Goal: Information Seeking & Learning: Check status

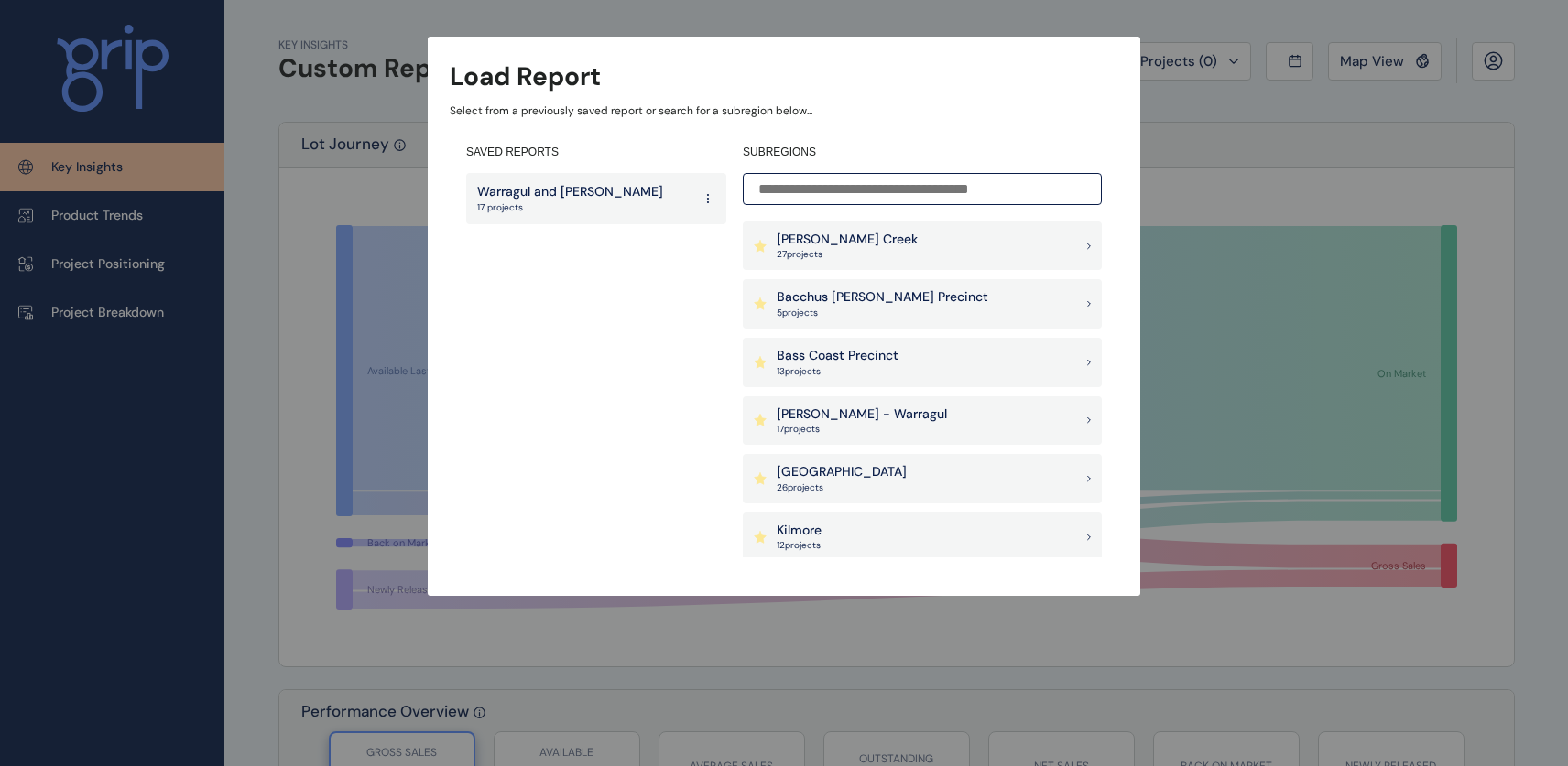
click at [862, 198] on input at bounding box center [922, 188] width 359 height 32
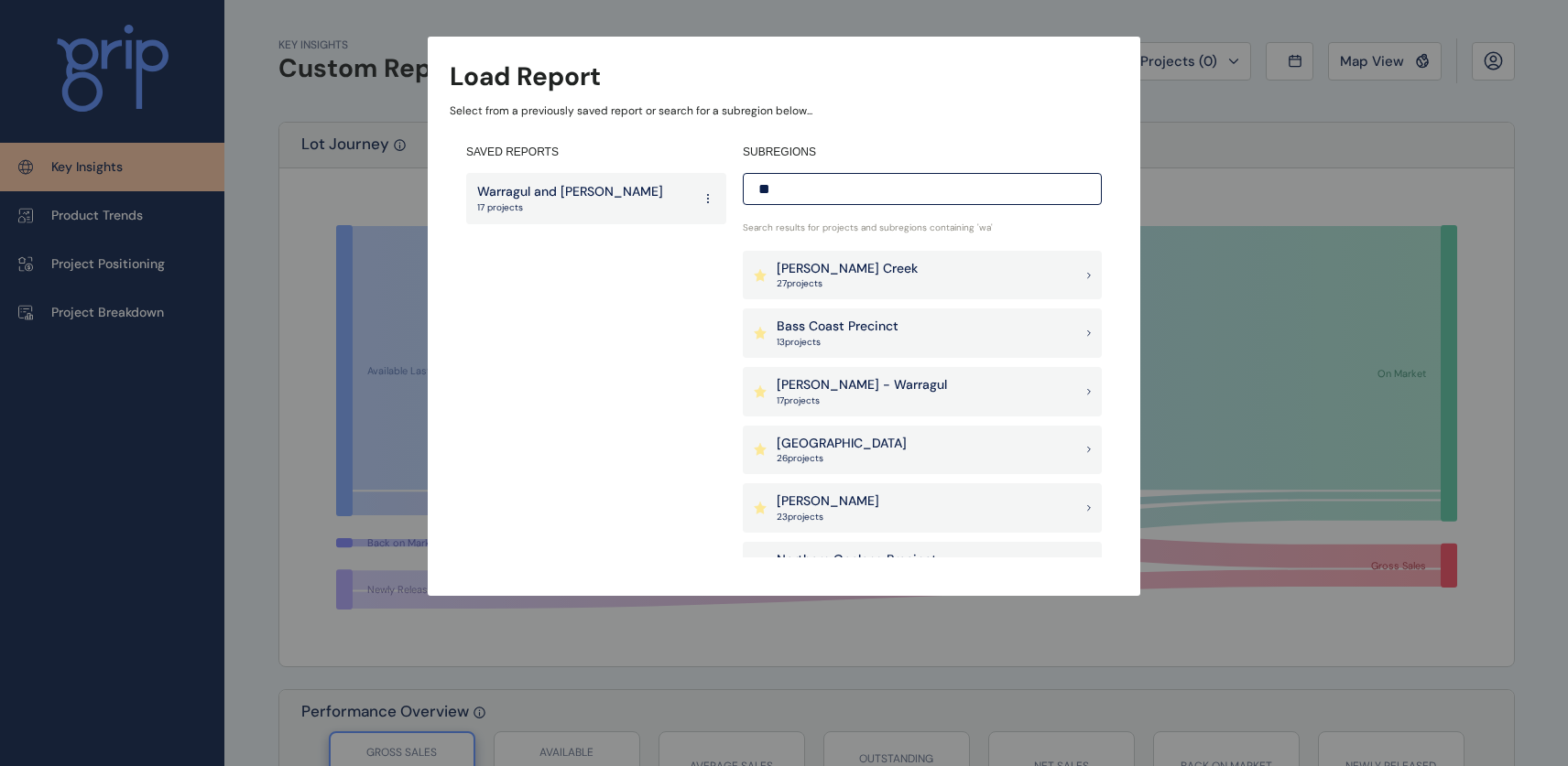
type input "*"
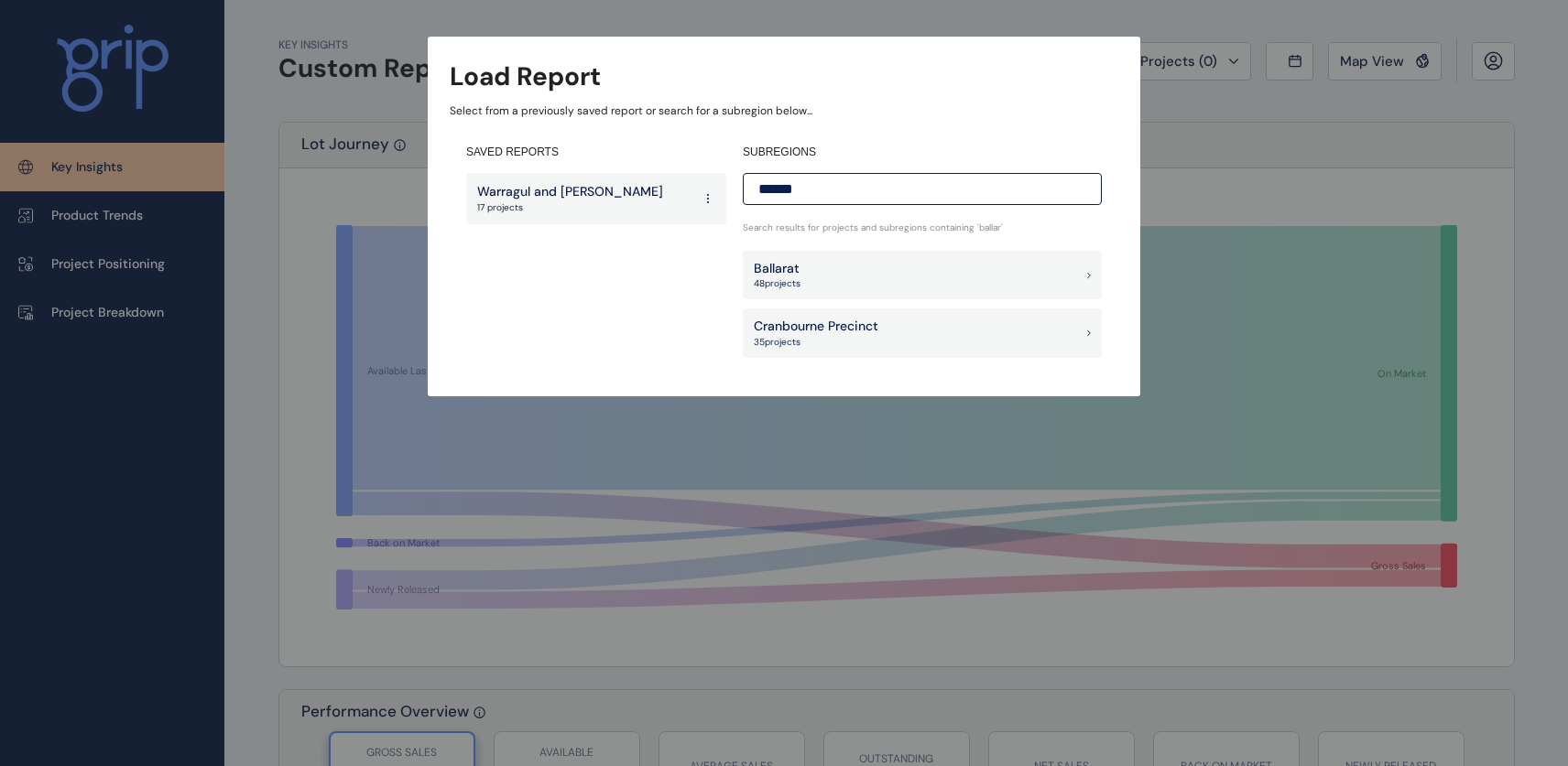
type input "******"
click at [799, 282] on p "48 project s" at bounding box center [777, 283] width 47 height 12
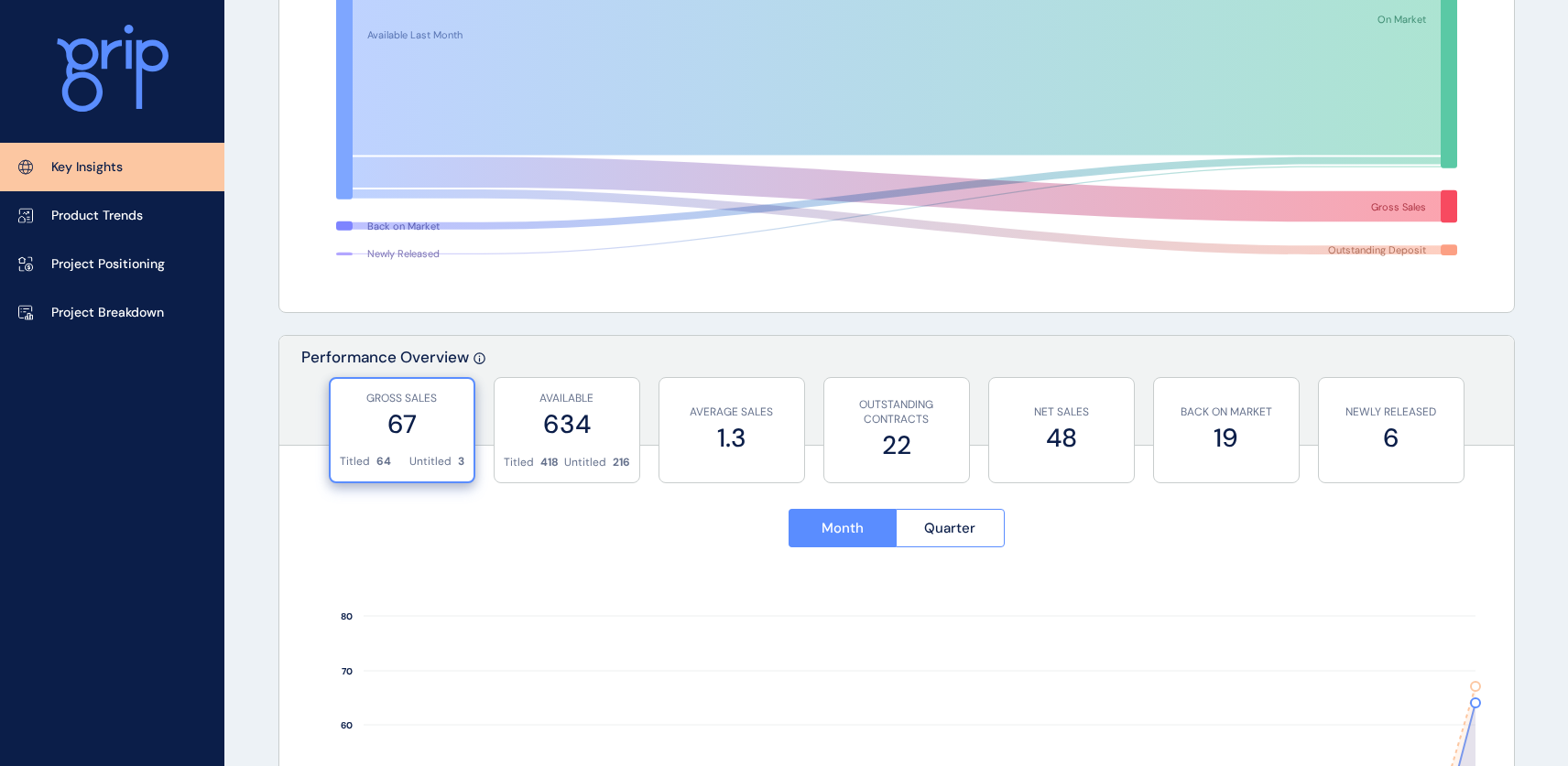
scroll to position [355, 0]
click at [543, 459] on p "418" at bounding box center [549, 462] width 18 height 15
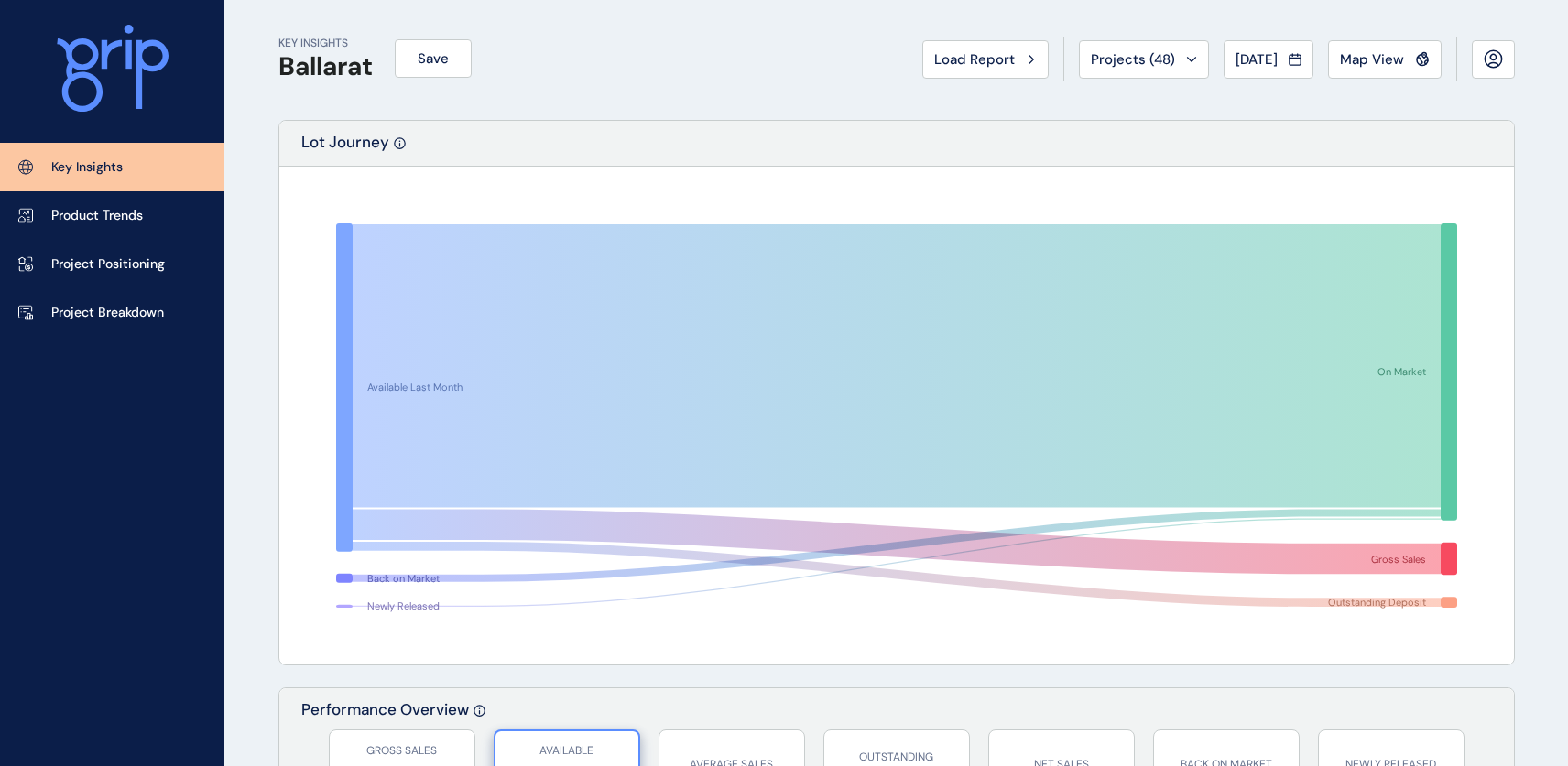
scroll to position [0, 0]
click at [1028, 58] on icon at bounding box center [1030, 60] width 5 height 9
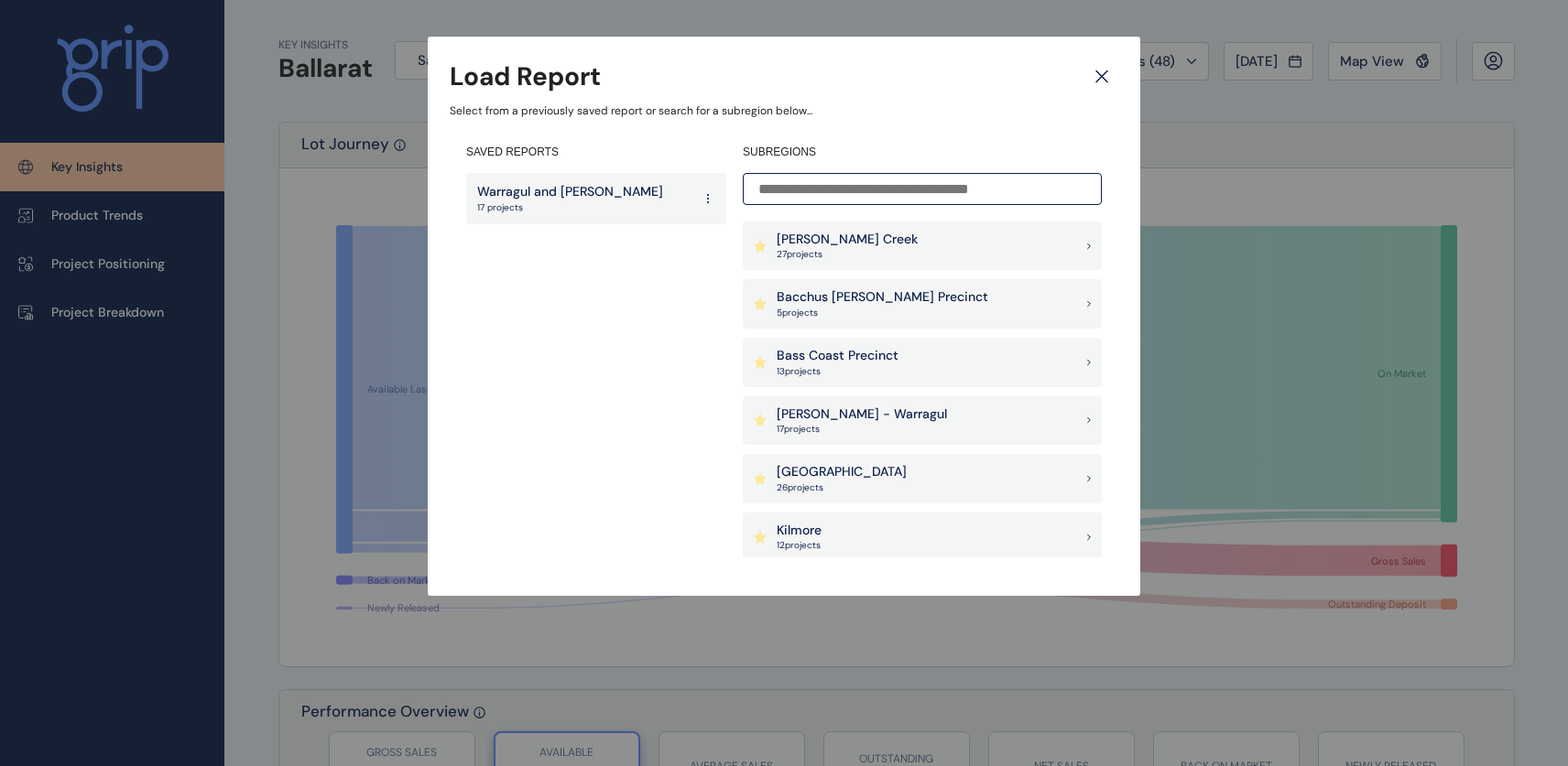
click at [1265, 147] on div "Load Report Select from a previously saved report or search for a subregion bel…" at bounding box center [784, 279] width 1568 height 560
click at [1115, 89] on icon at bounding box center [1101, 76] width 33 height 32
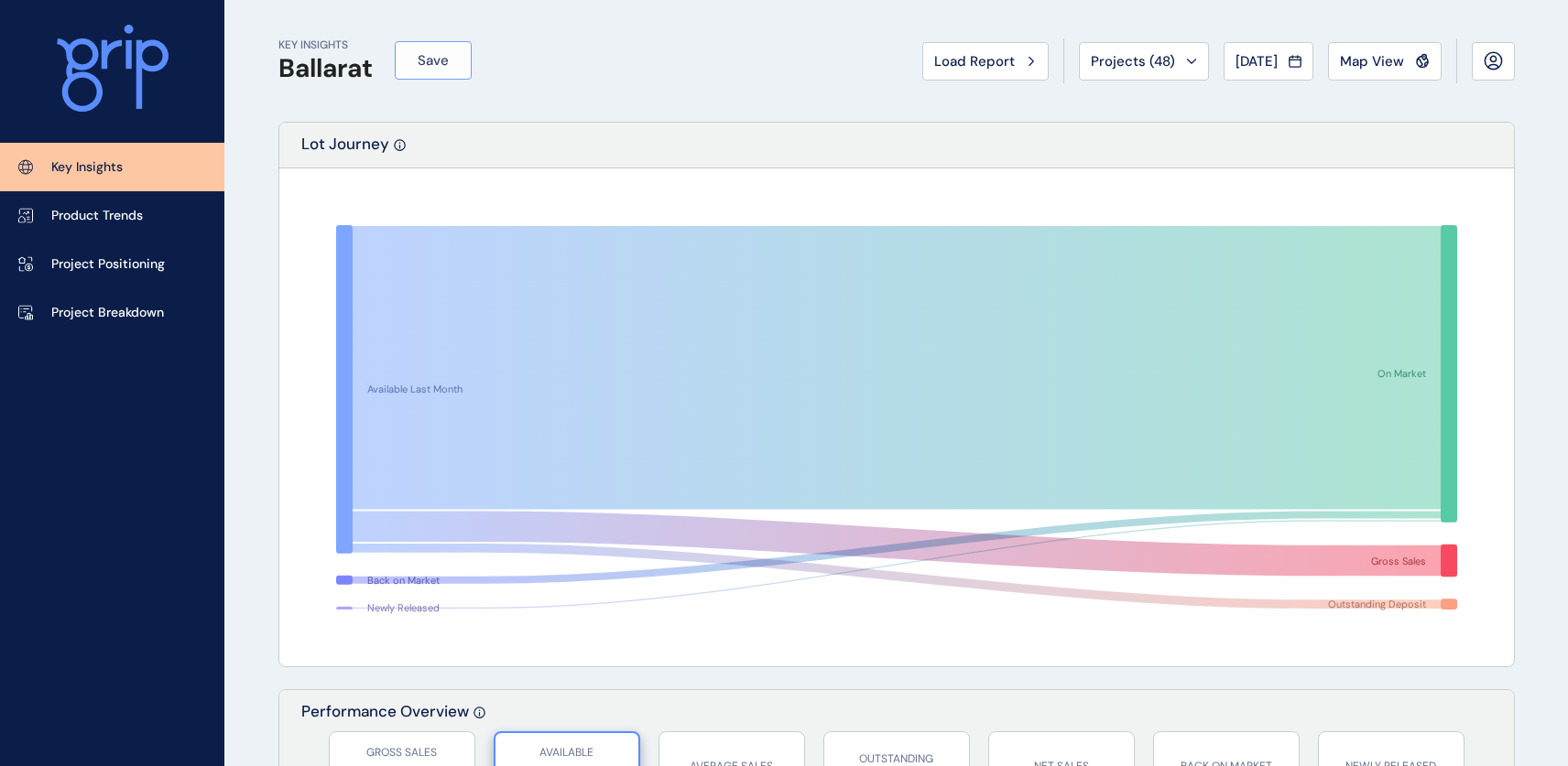
click at [444, 61] on span "Save" at bounding box center [433, 60] width 31 height 18
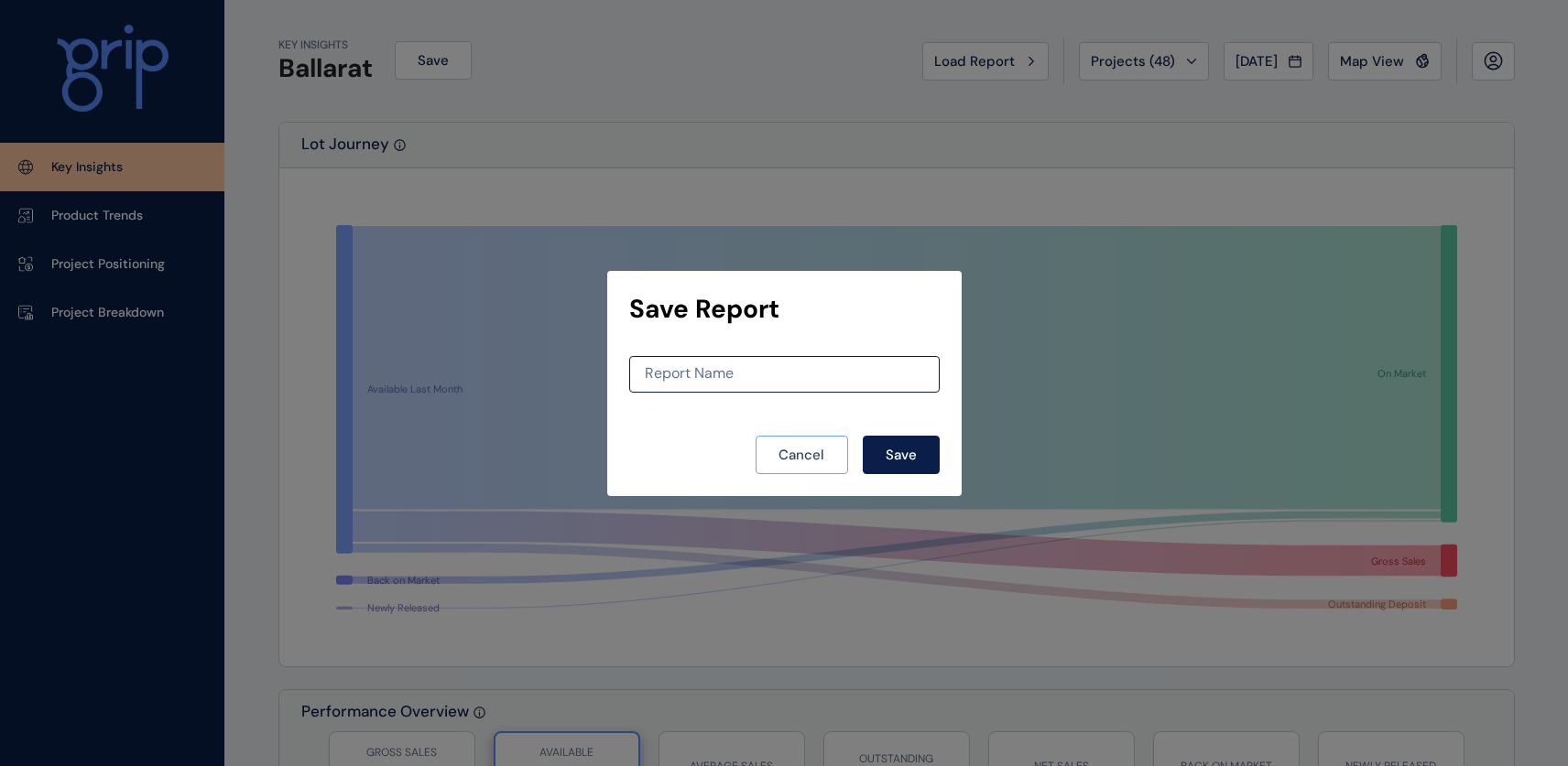
click at [813, 467] on button "Cancel" at bounding box center [802, 455] width 92 height 38
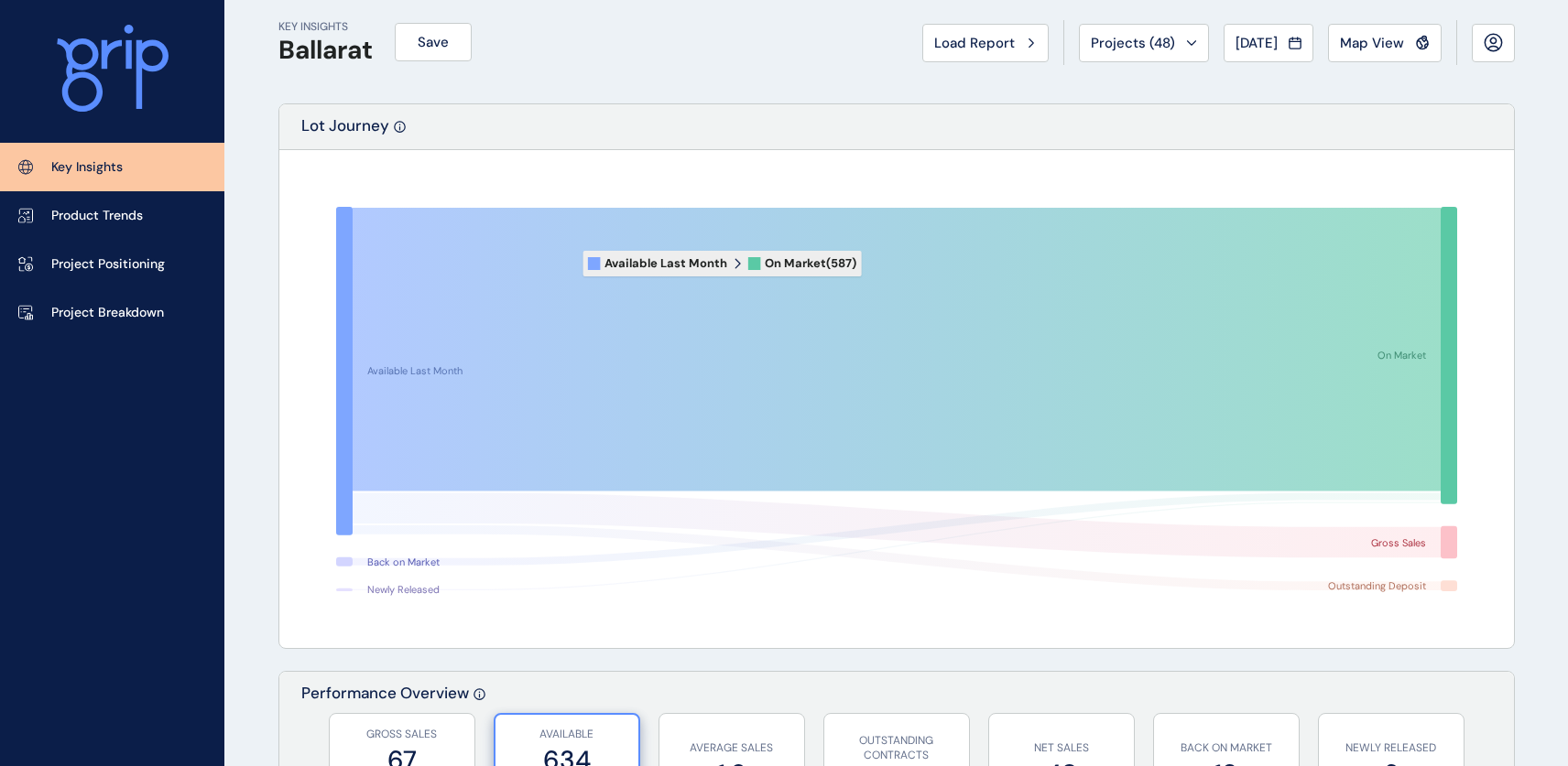
scroll to position [20, 0]
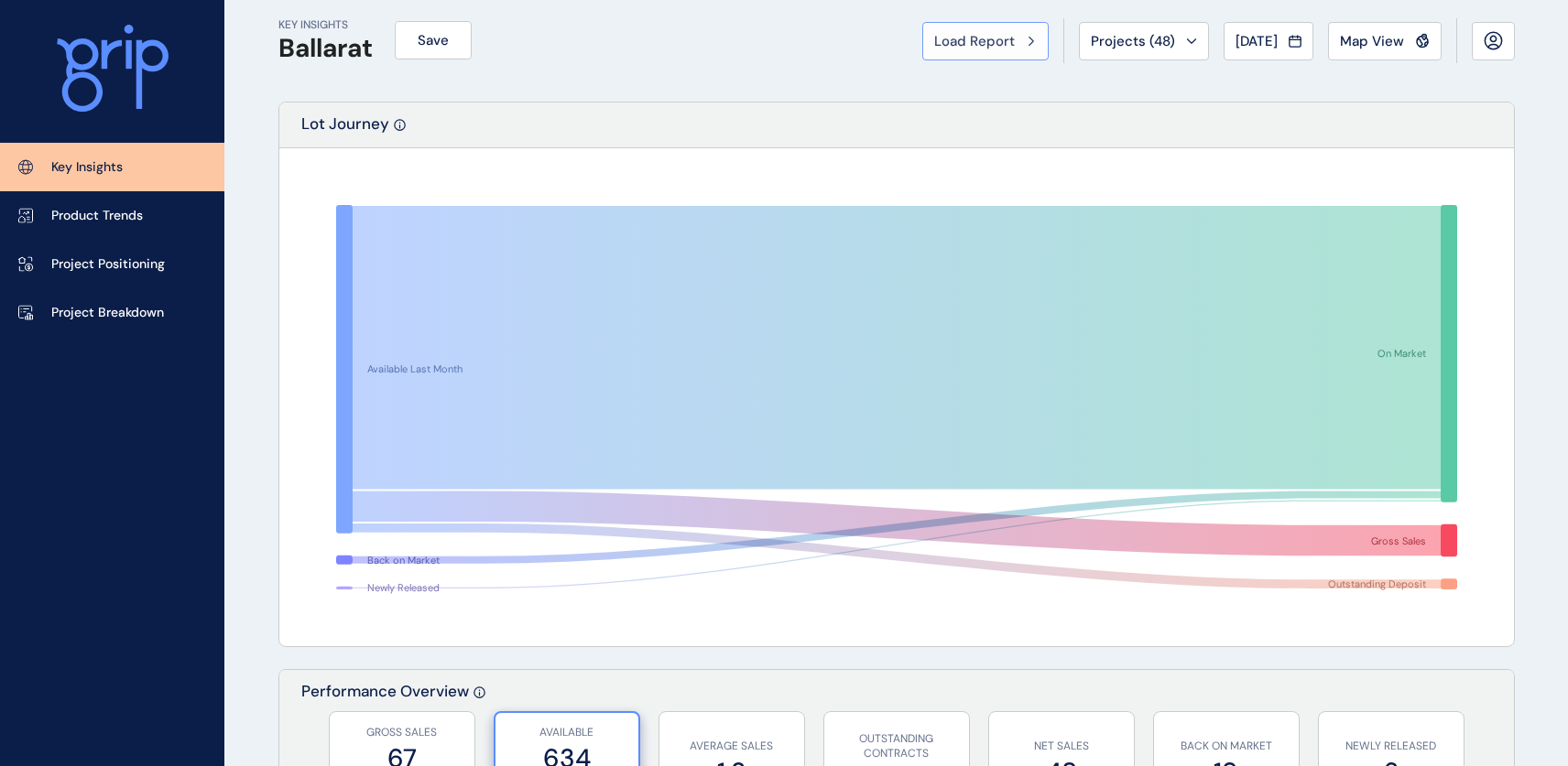
click at [946, 42] on span "Load Report" at bounding box center [975, 40] width 81 height 18
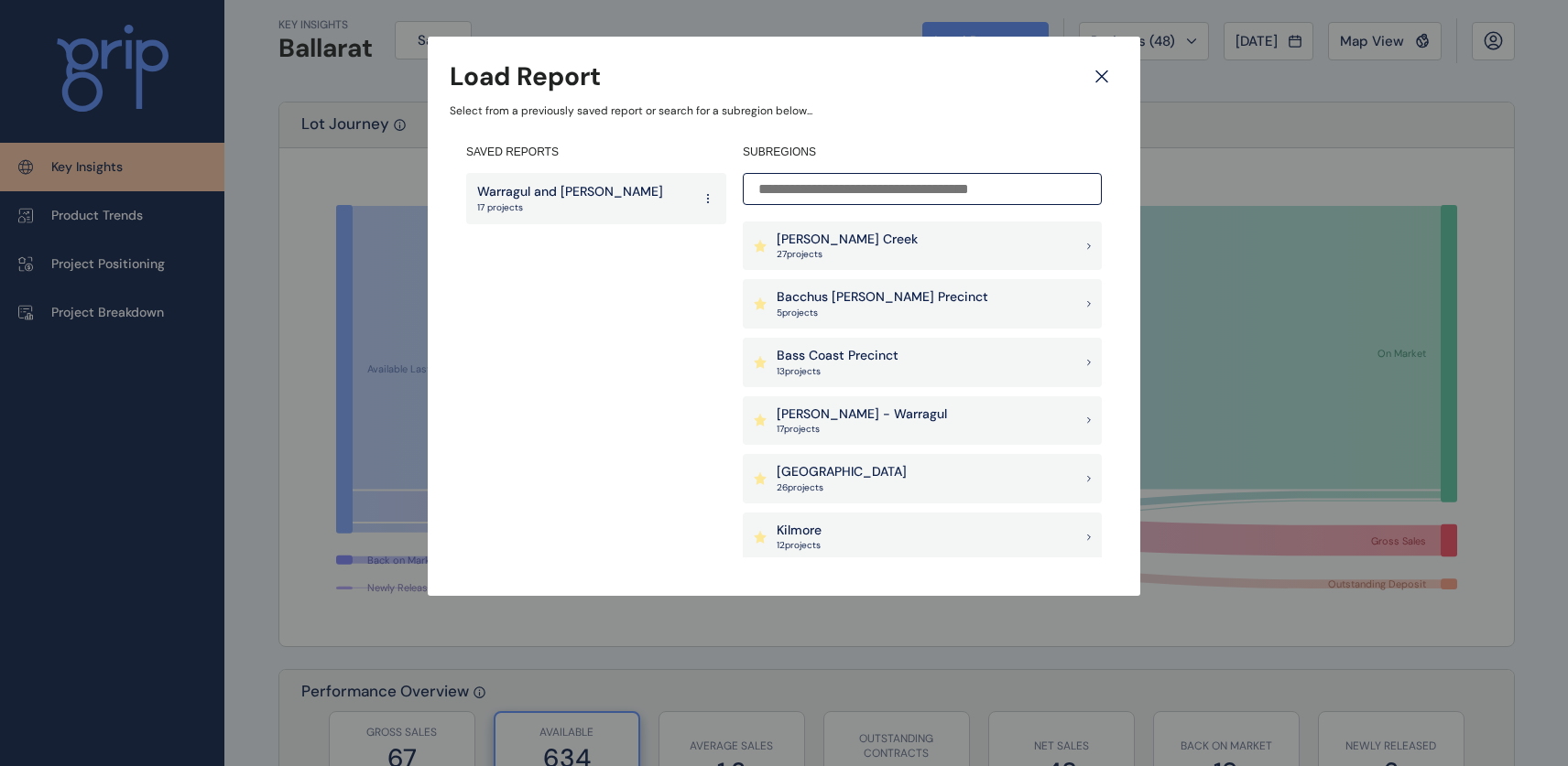
click at [1107, 82] on icon at bounding box center [1101, 76] width 11 height 11
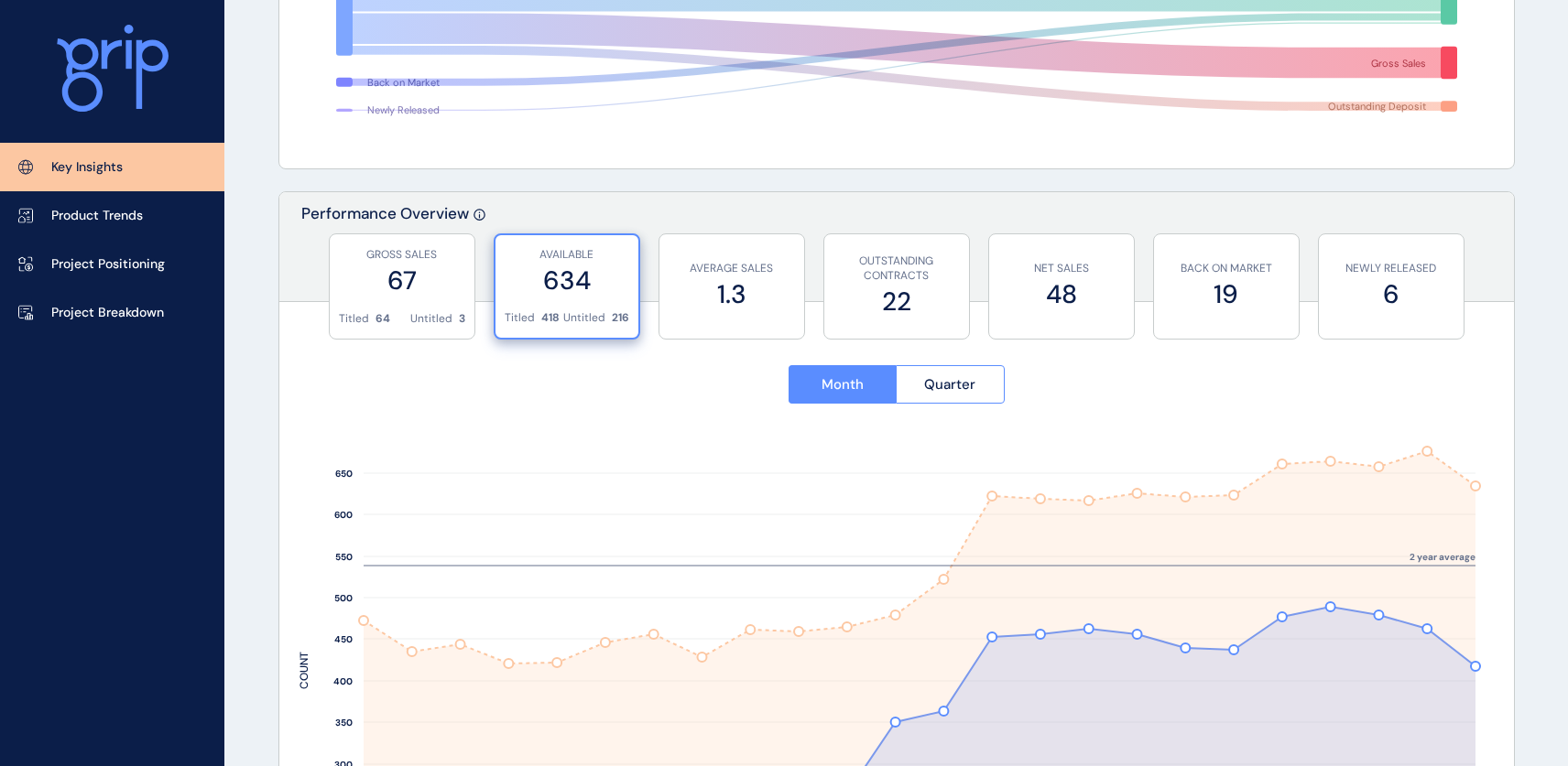
scroll to position [524, 0]
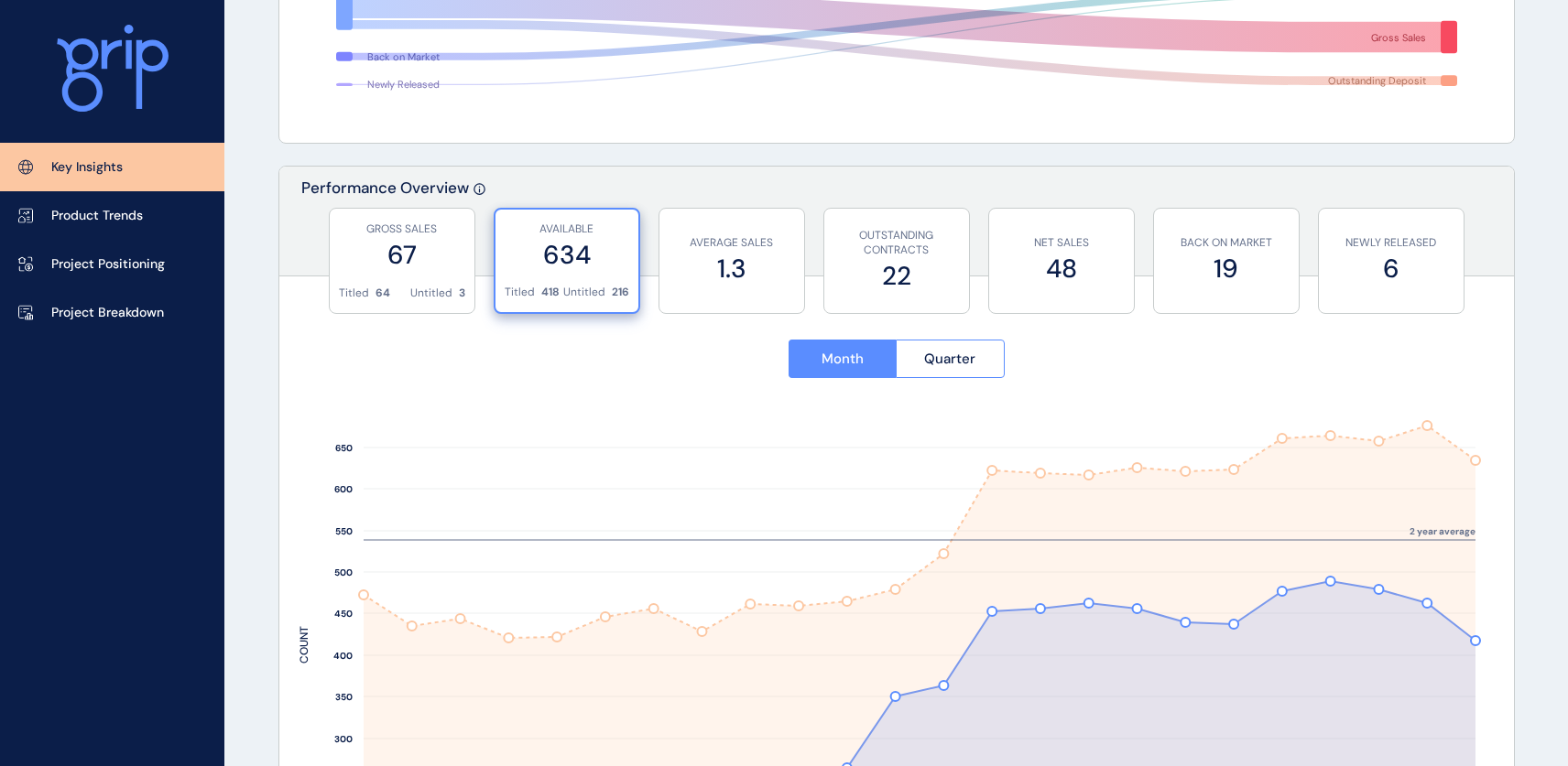
drag, startPoint x: 848, startPoint y: 104, endPoint x: 673, endPoint y: 124, distance: 176.1
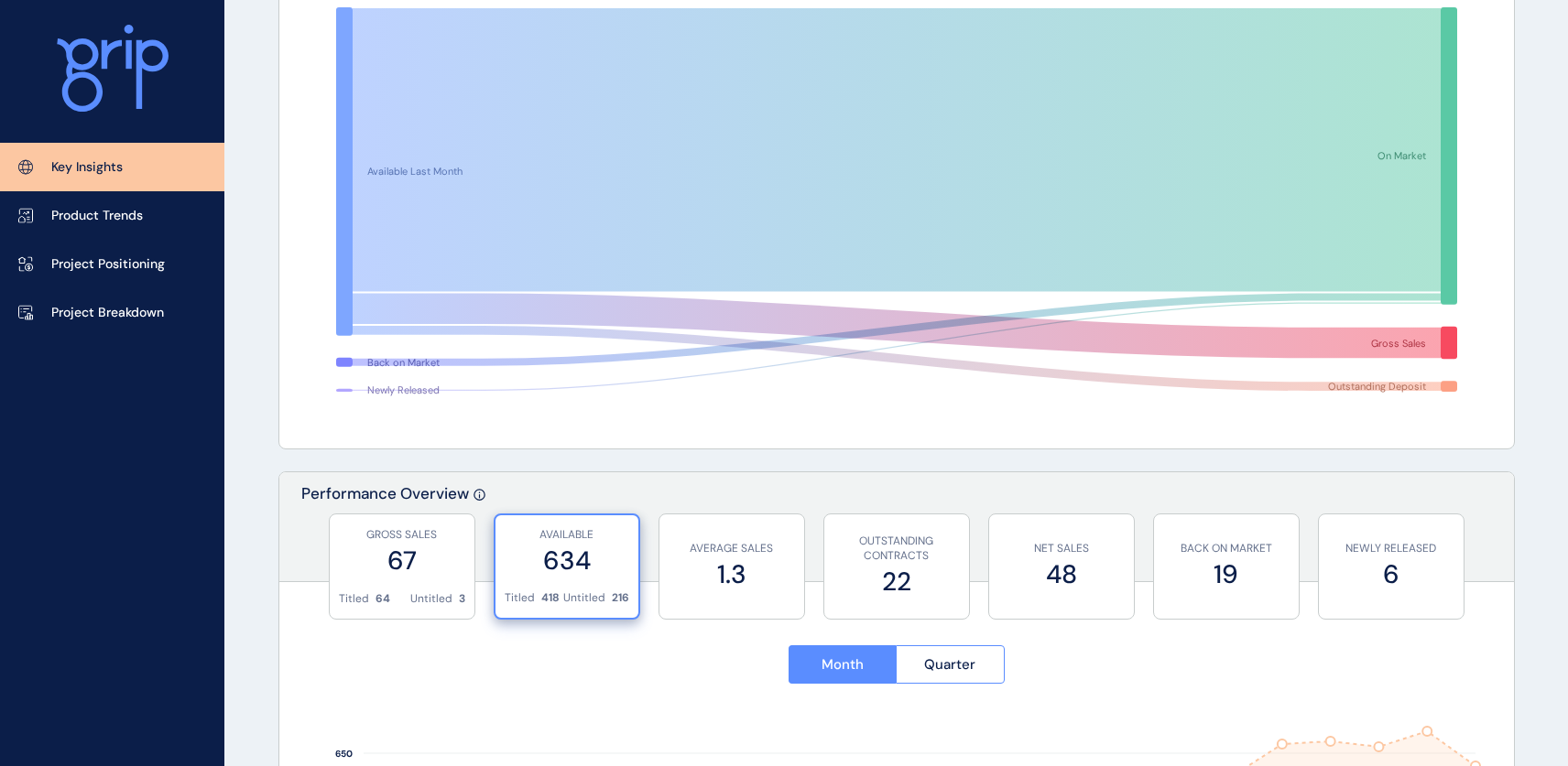
scroll to position [0, 0]
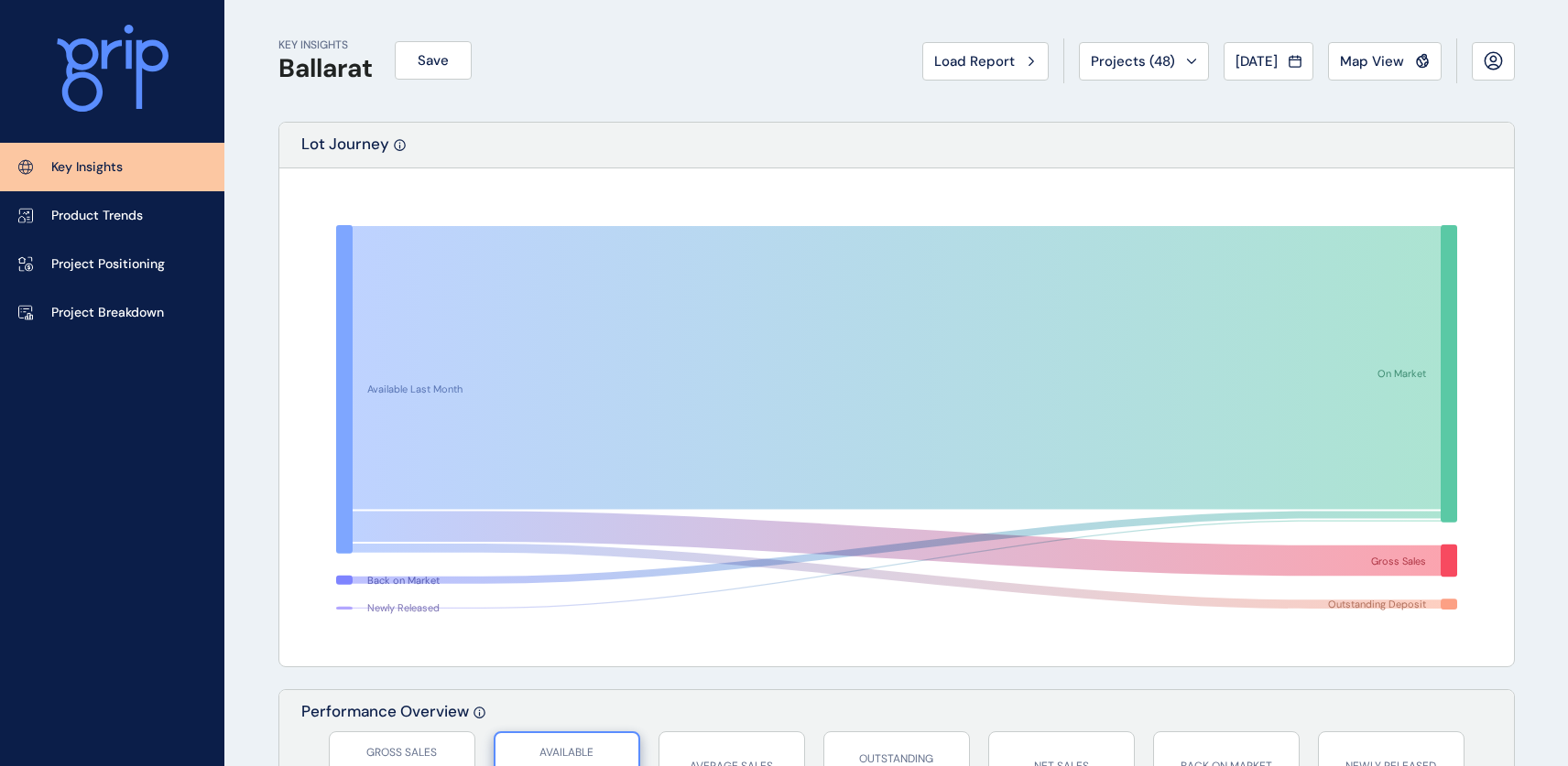
click at [685, 70] on div "KEY INSIGHTS Ballarat Save Load Report Projects ( 48 ) [DATE] 2025 < > Jan No r…" at bounding box center [897, 60] width 1237 height 122
click at [455, 60] on button "Save" at bounding box center [433, 60] width 77 height 38
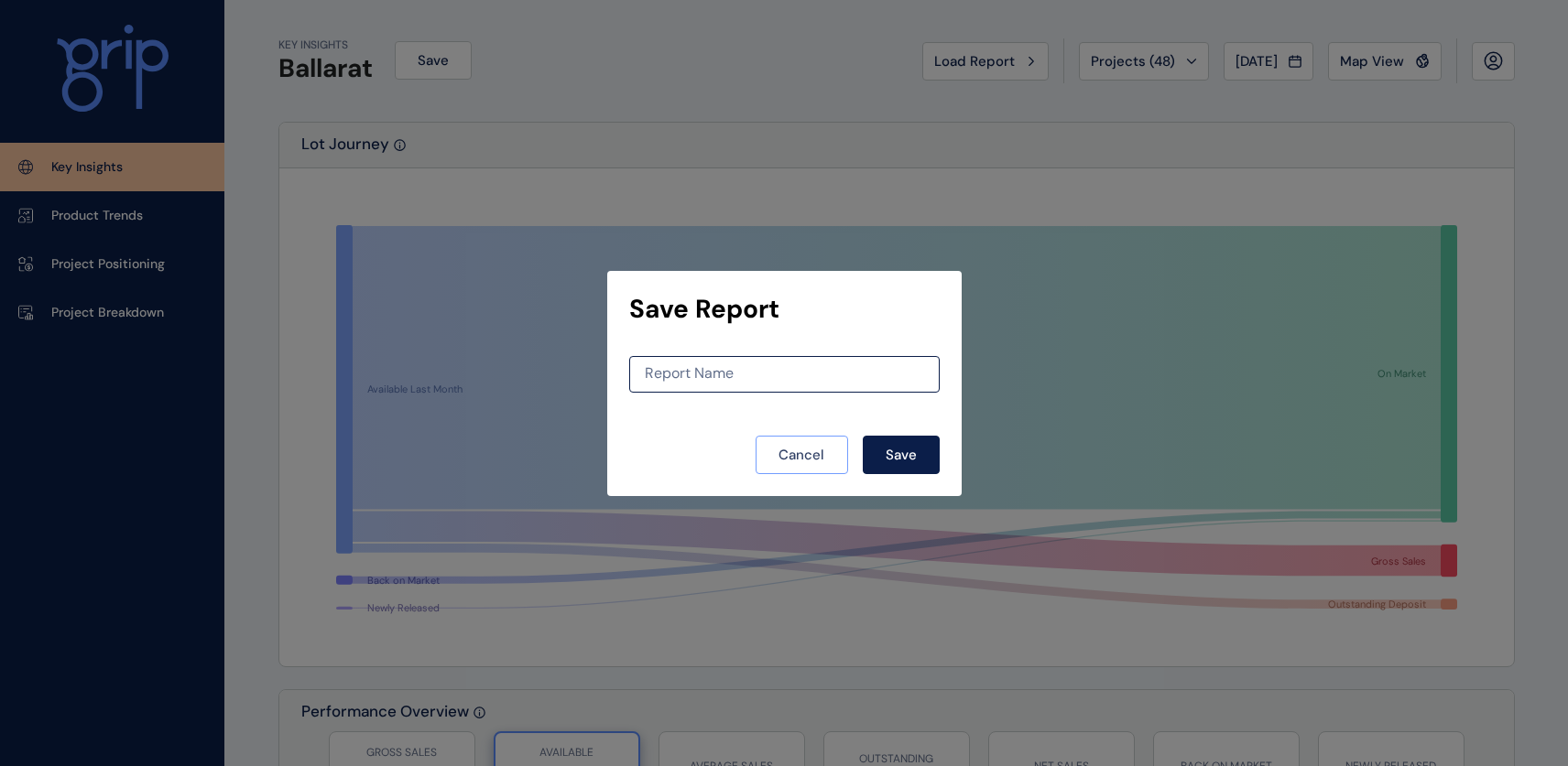
click at [783, 453] on span "Cancel" at bounding box center [802, 454] width 46 height 18
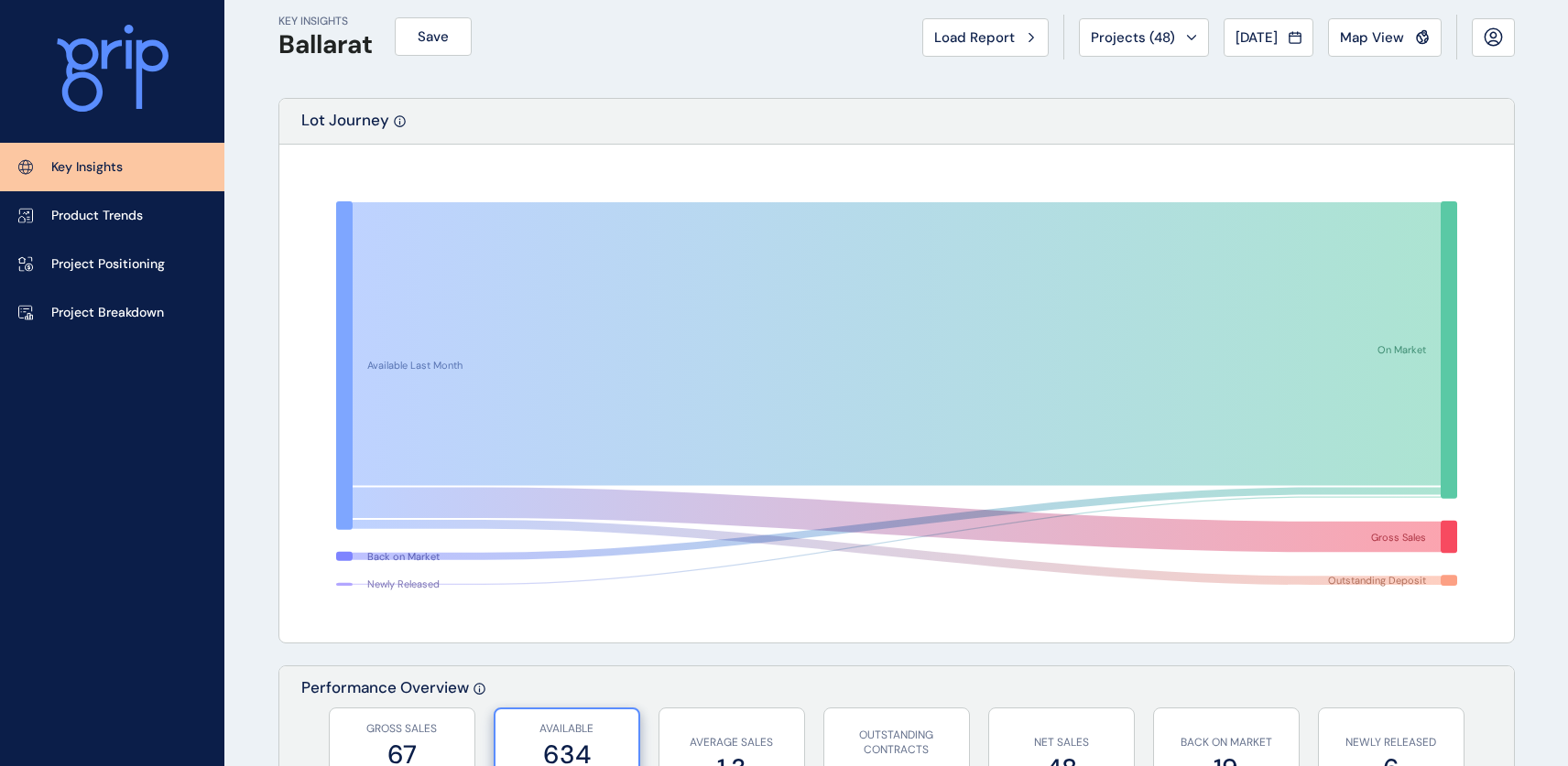
scroll to position [31, 0]
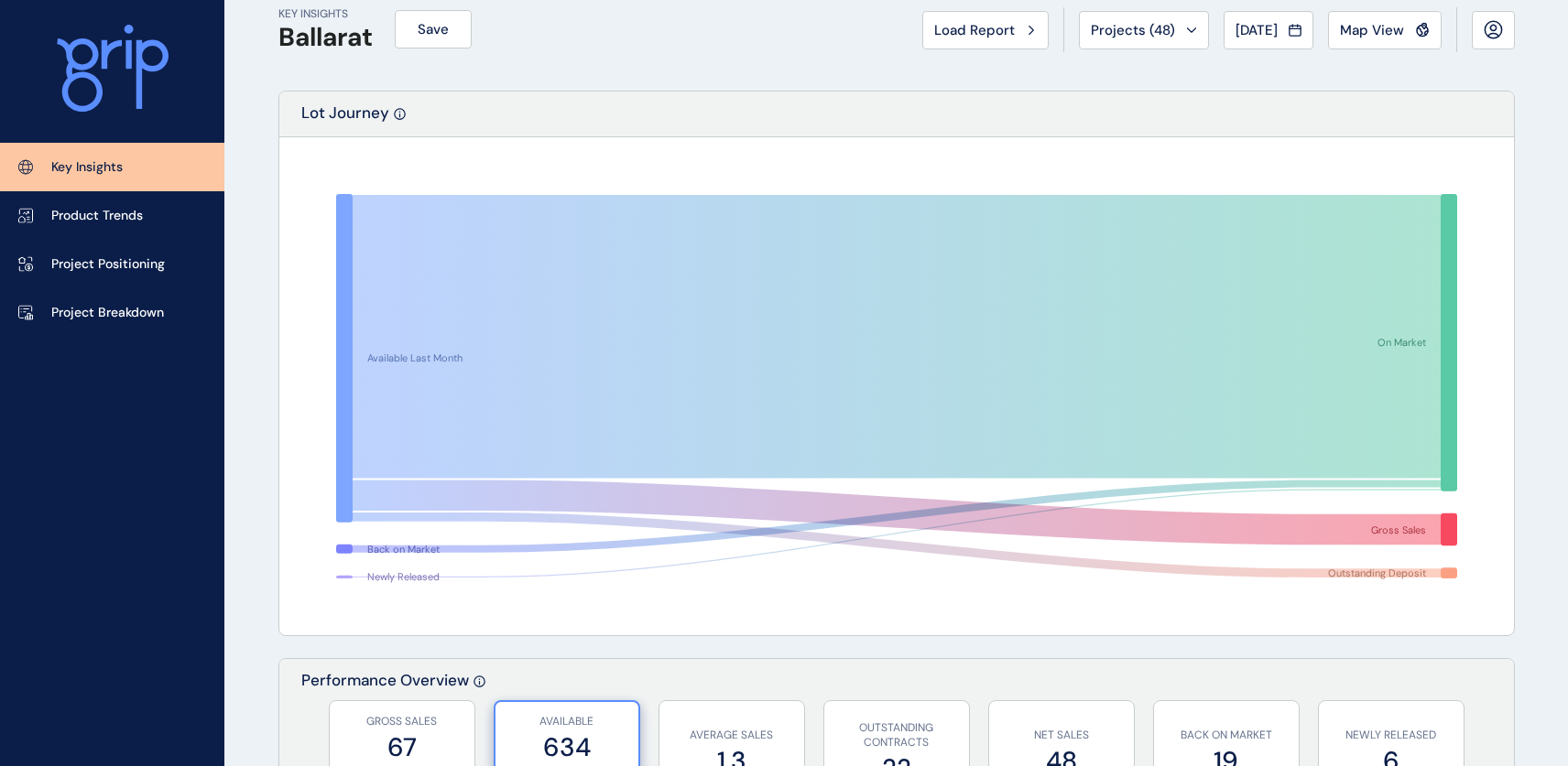
click at [662, 98] on div "Lot Journey" at bounding box center [897, 114] width 1235 height 46
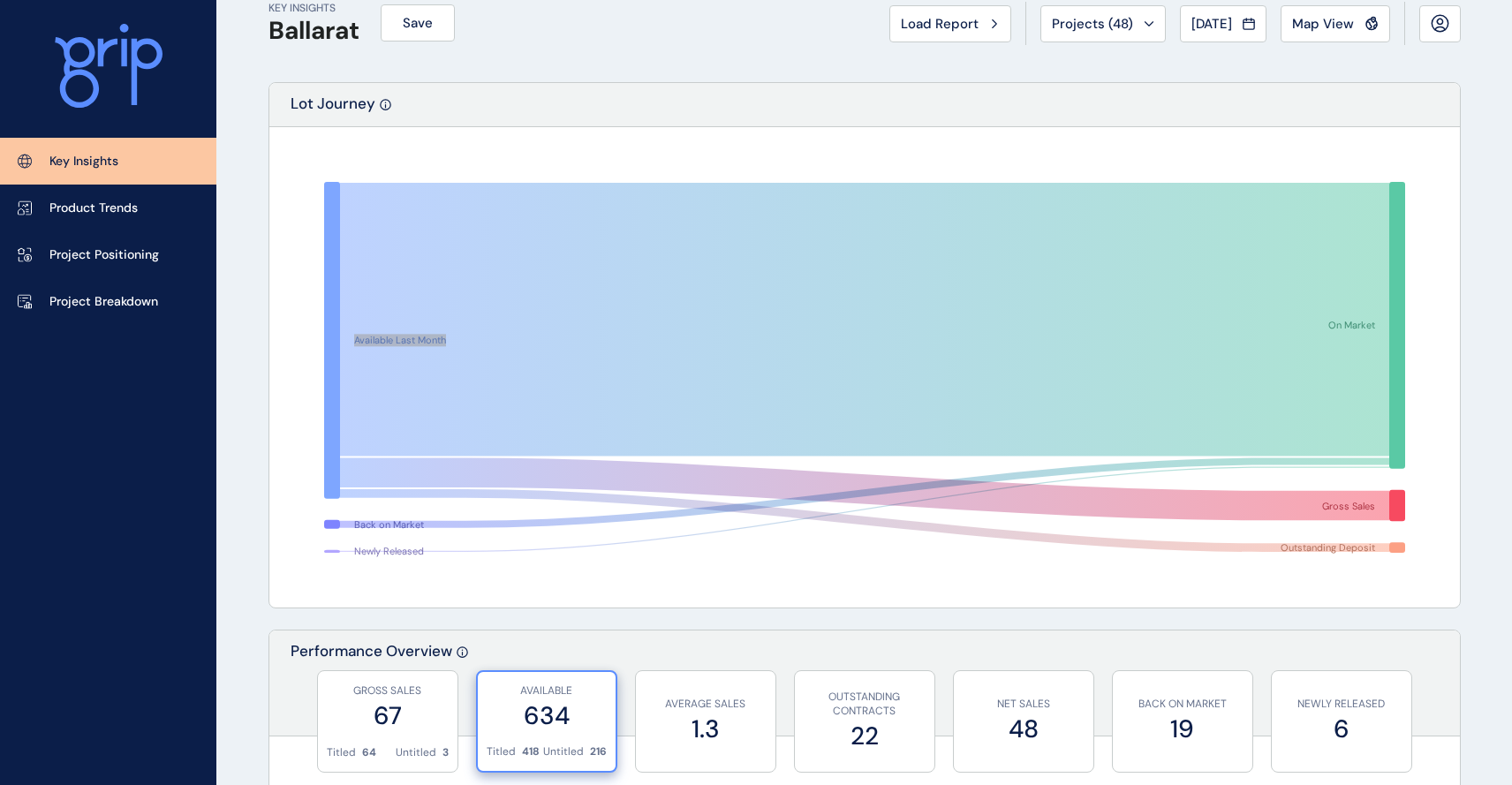
scroll to position [34, 0]
click at [1101, 23] on span "Projects ( 48 )" at bounding box center [1093, 24] width 81 height 18
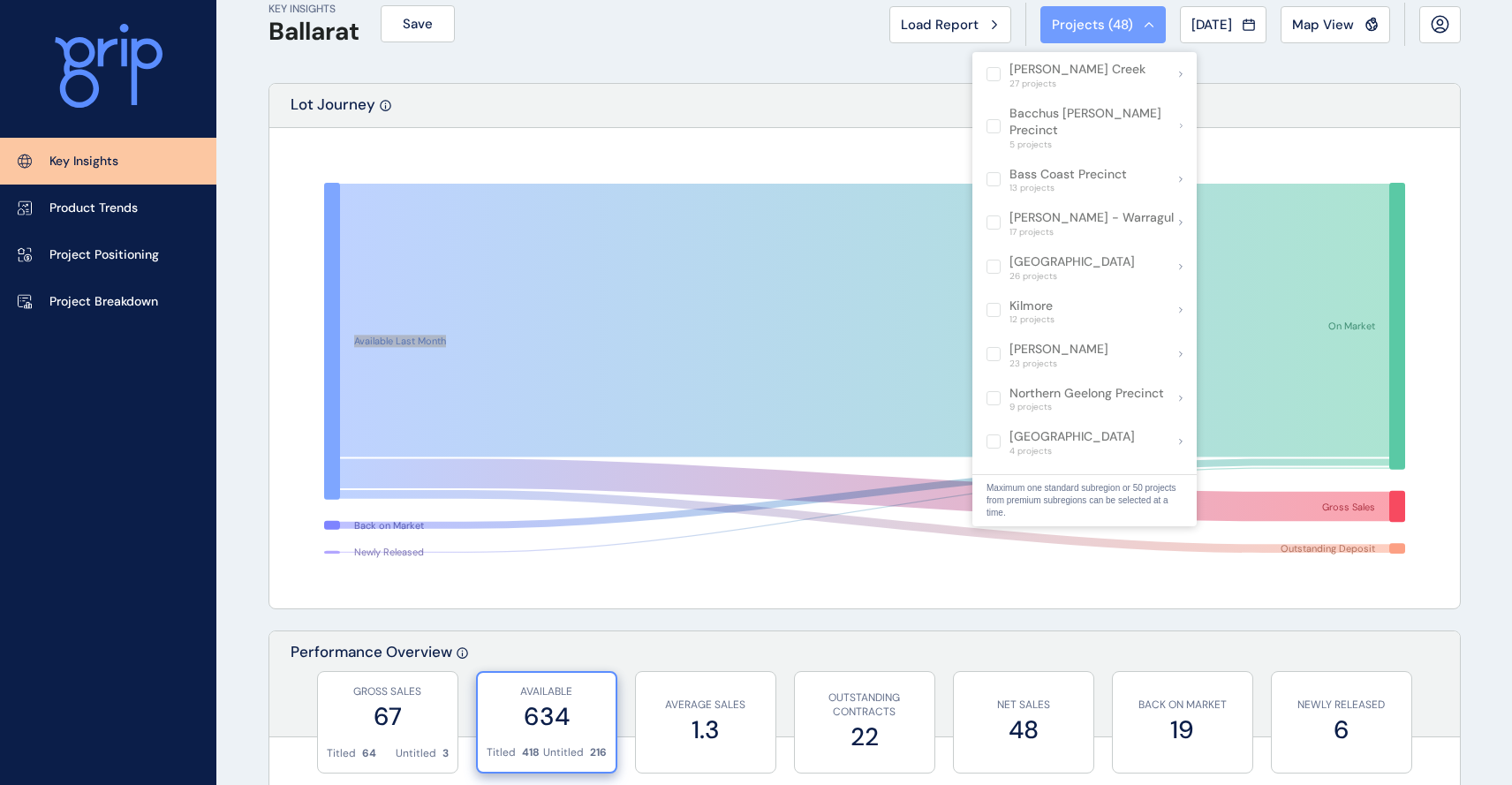
click at [1076, 30] on span "Projects ( 48 )" at bounding box center [1093, 24] width 81 height 18
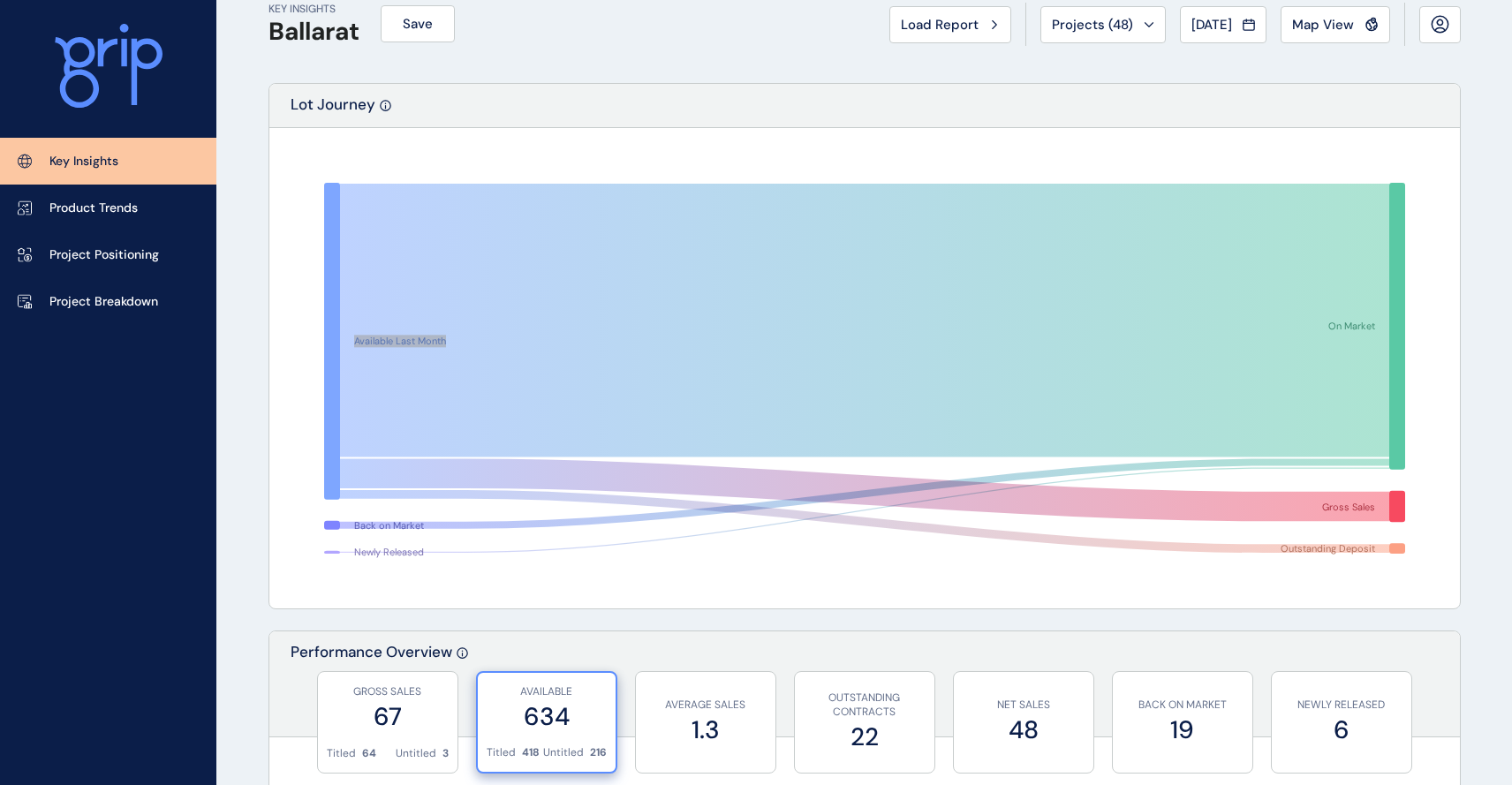
click at [1076, 30] on span "Projects ( 48 )" at bounding box center [1093, 24] width 81 height 18
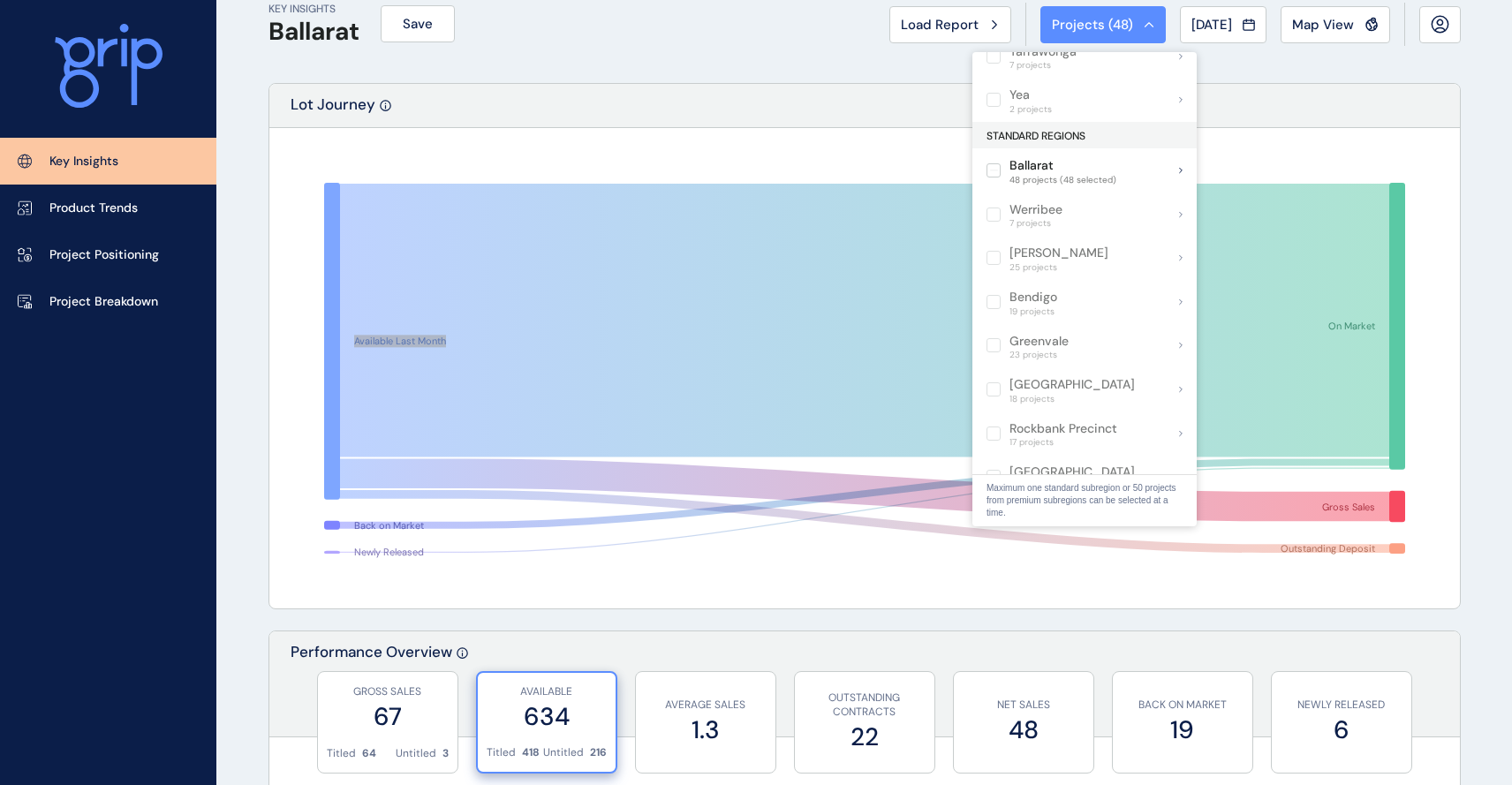
scroll to position [547, 0]
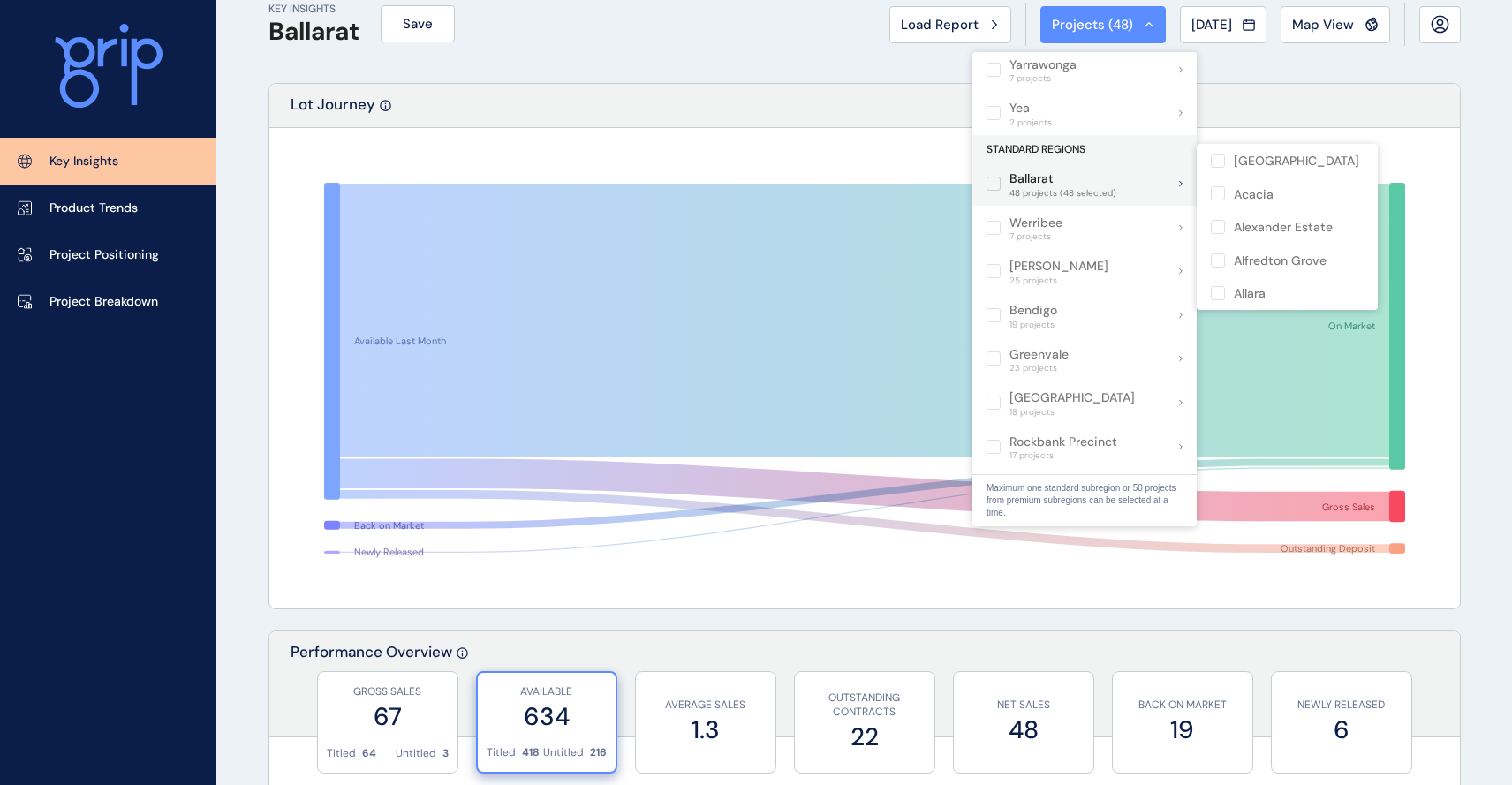
click at [986, 177] on label at bounding box center [993, 183] width 14 height 14
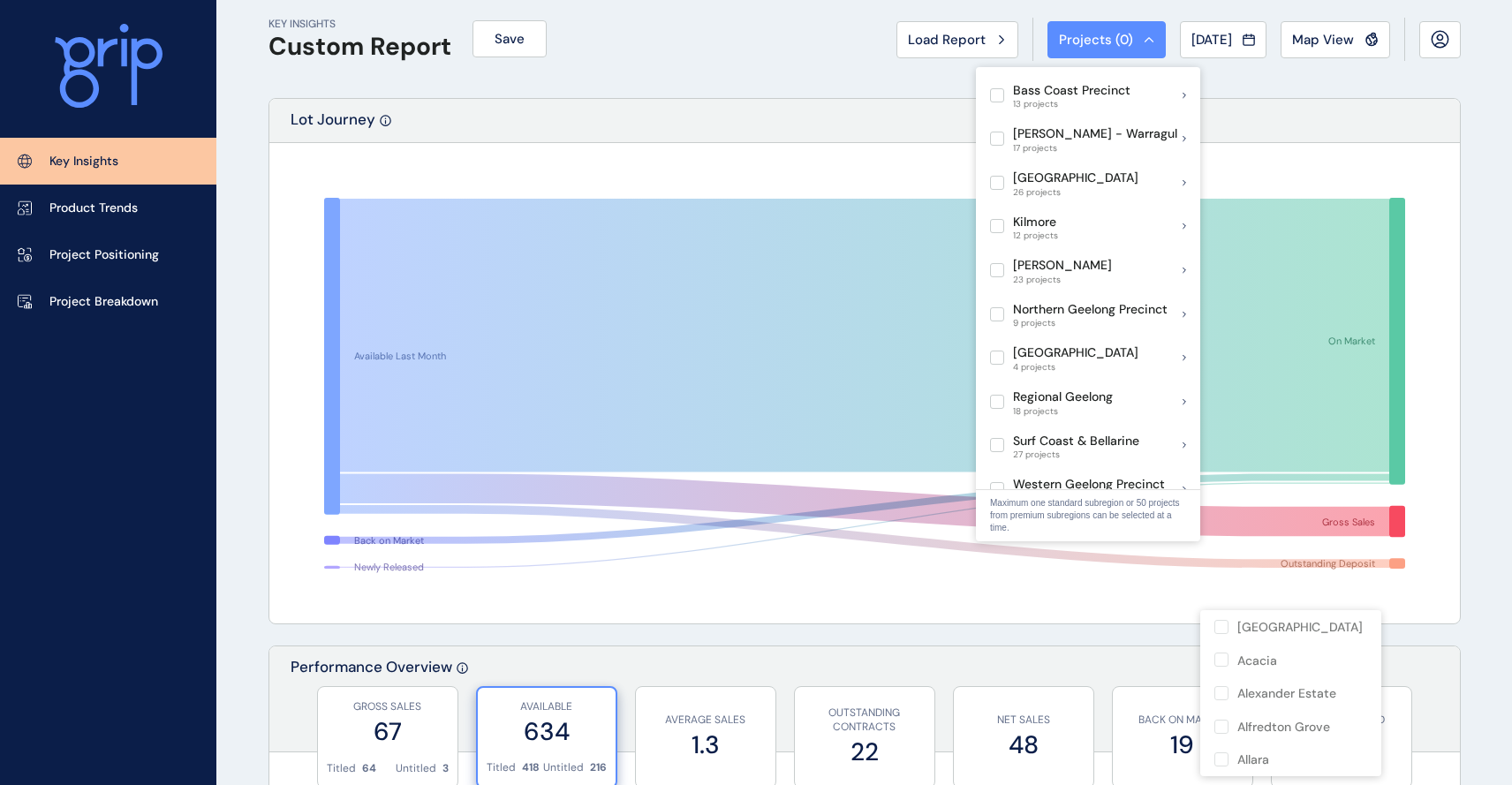
scroll to position [115, 0]
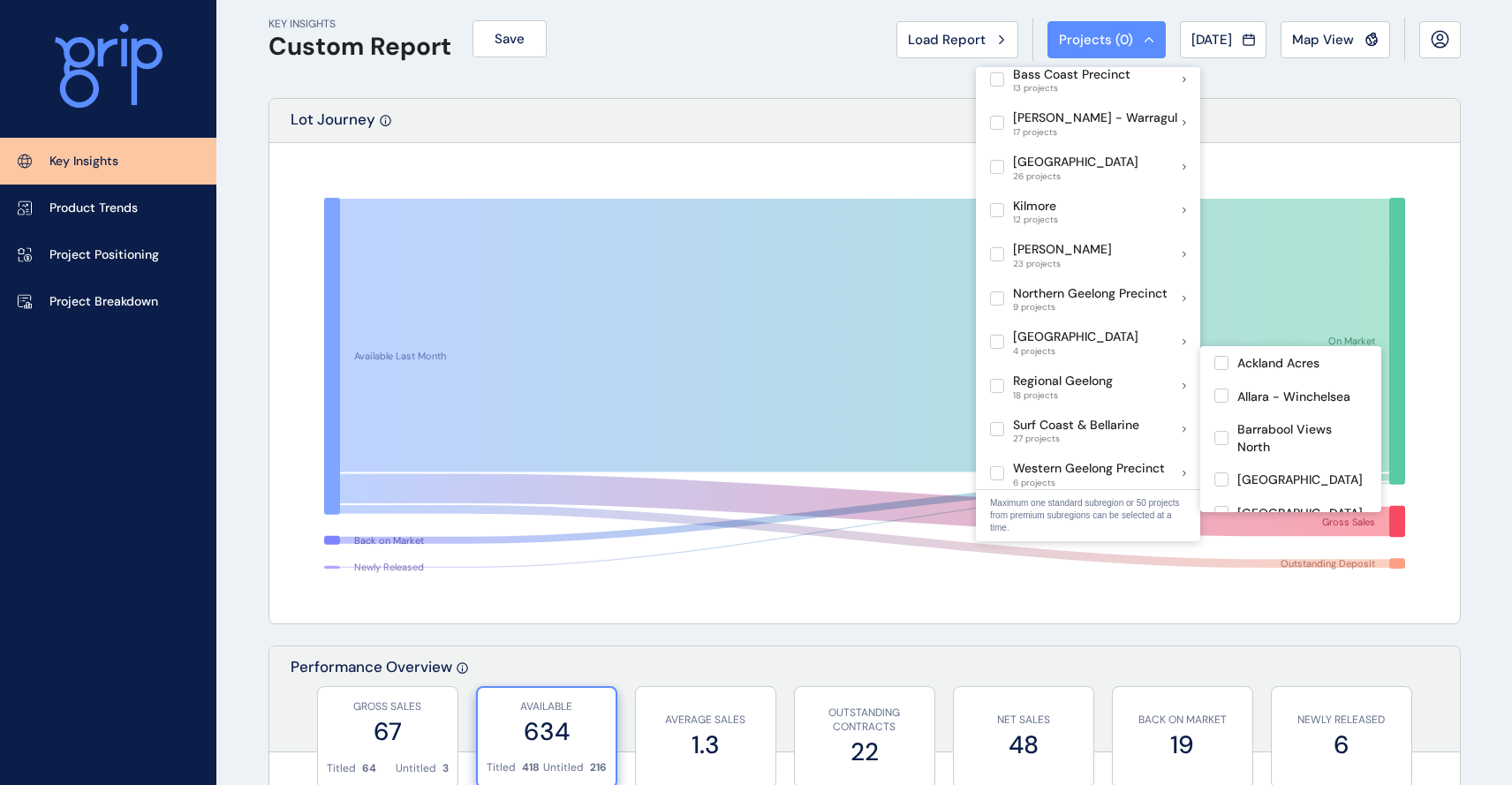
click at [1178, 364] on div "Regional Geelong 18 projects" at bounding box center [1088, 386] width 224 height 44
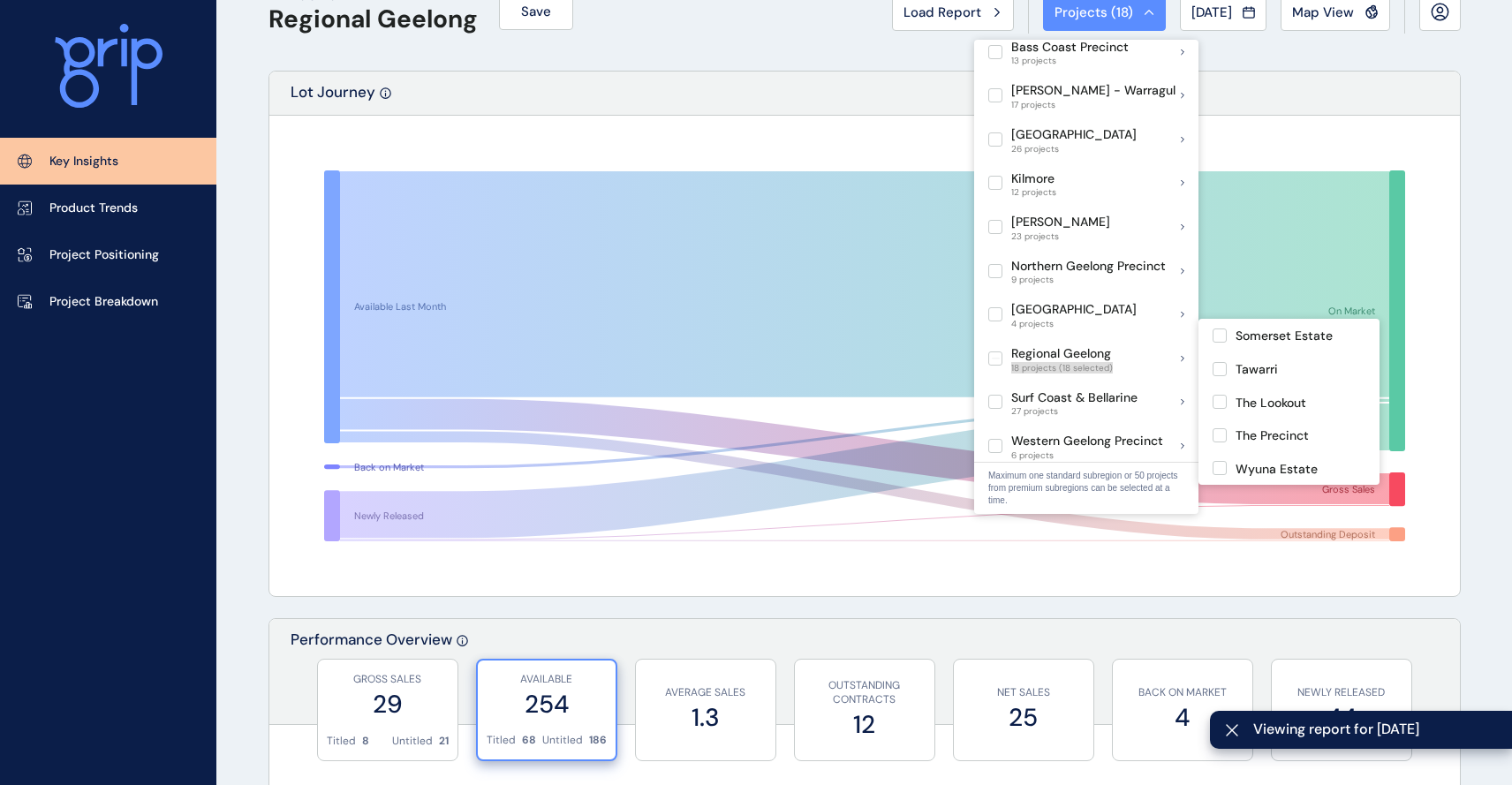
scroll to position [48, 0]
click at [825, 639] on div "Performance Overview" at bounding box center [865, 670] width 1191 height 106
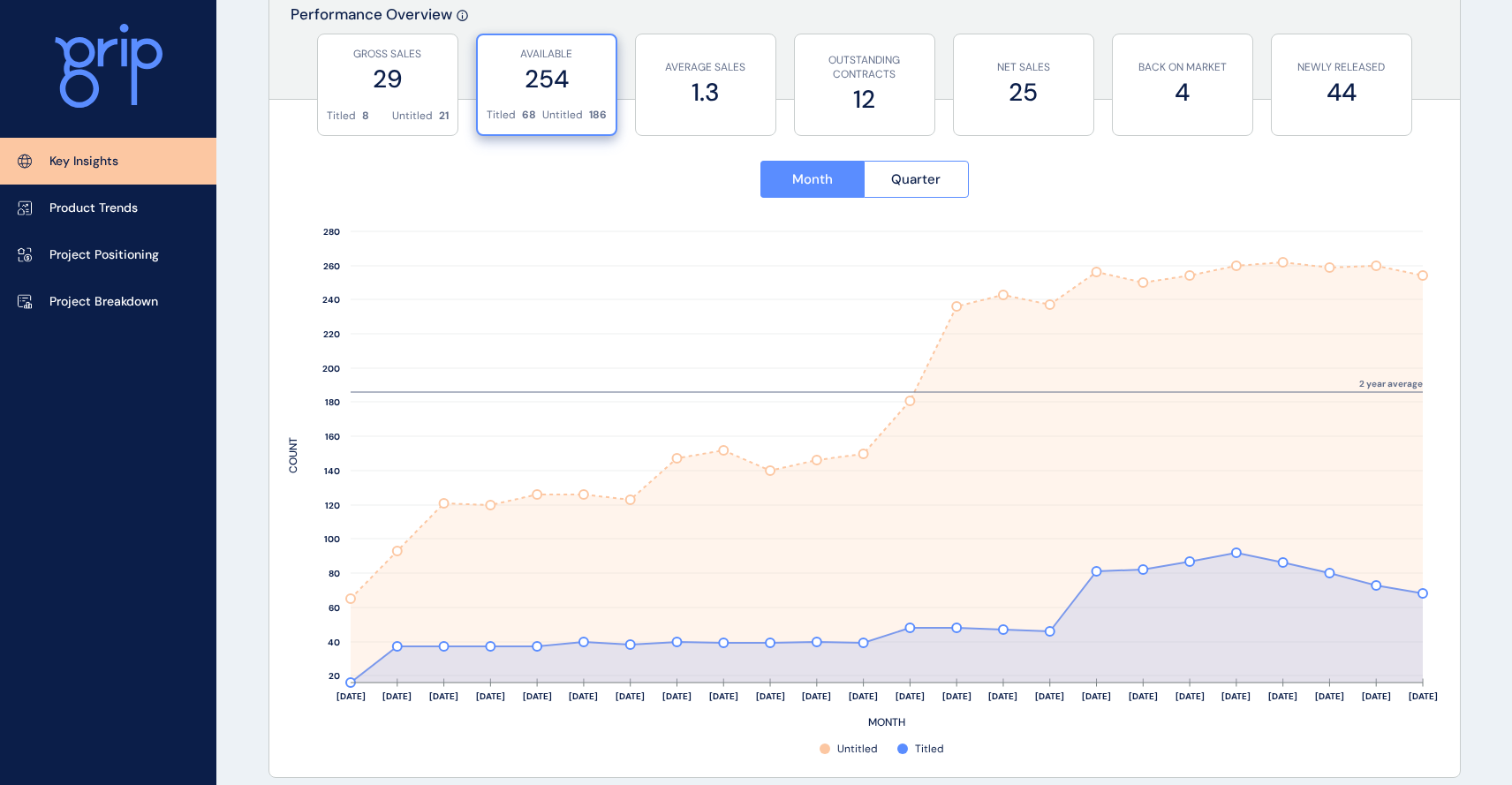
scroll to position [664, 0]
